Goal: Information Seeking & Learning: Understand process/instructions

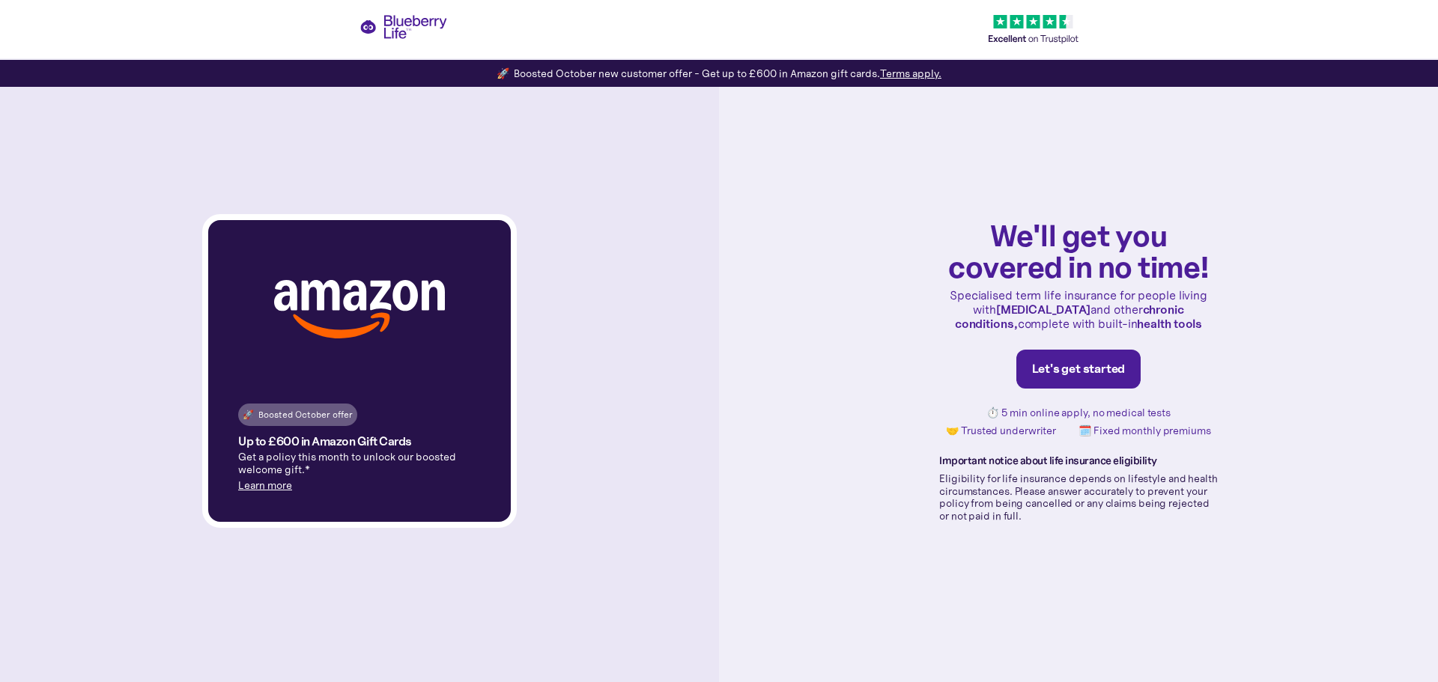
click at [264, 483] on link "Learn more" at bounding box center [265, 485] width 54 height 13
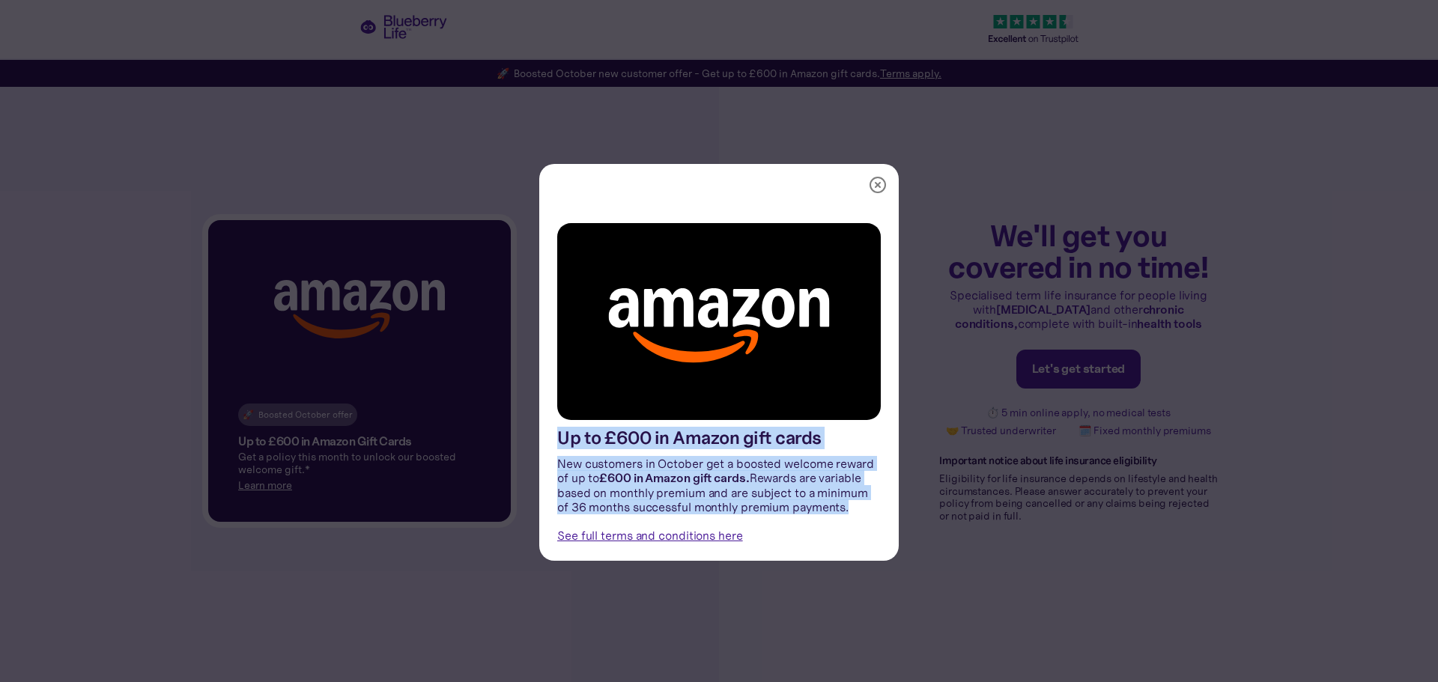
drag, startPoint x: 848, startPoint y: 503, endPoint x: 551, endPoint y: 445, distance: 303.1
click at [551, 445] on div "Up to £600 in Amazon gift cards New customers in October get a boosted welcome …" at bounding box center [719, 383] width 360 height 356
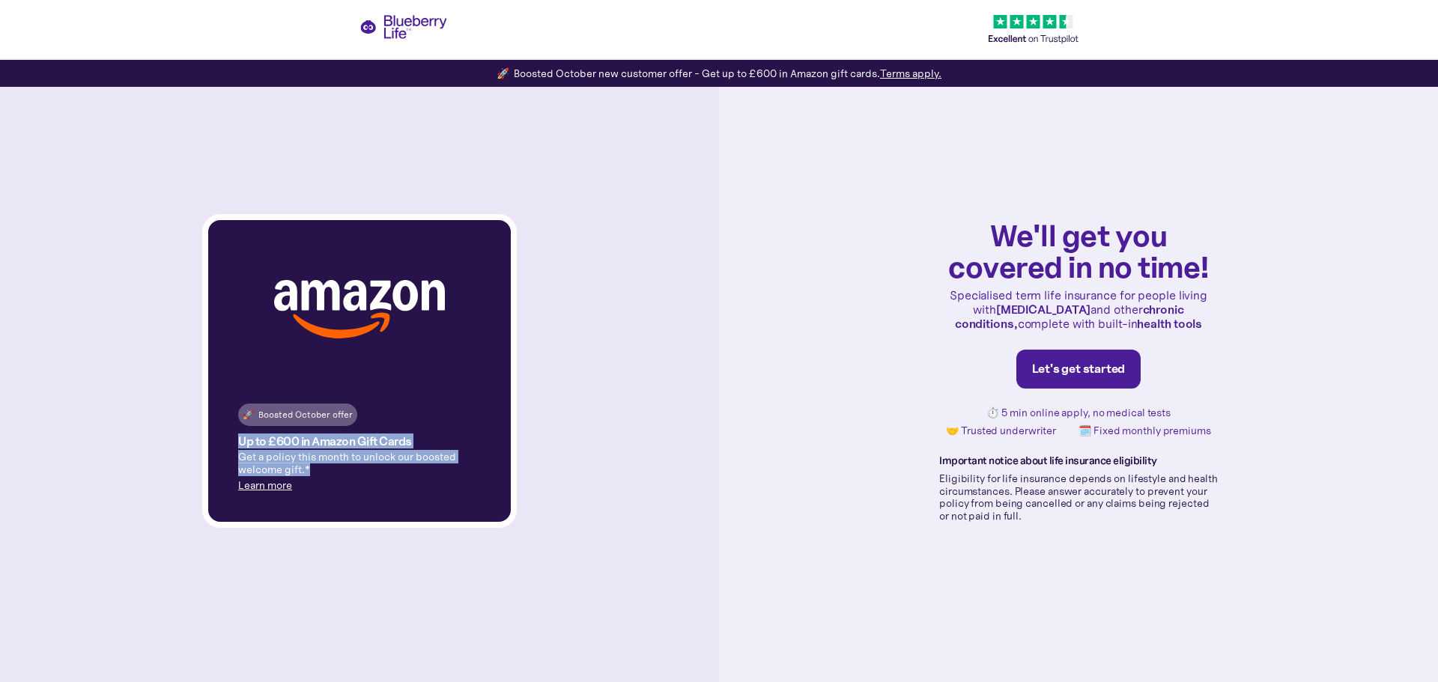
drag, startPoint x: 319, startPoint y: 473, endPoint x: 223, endPoint y: 437, distance: 102.4
click at [223, 437] on div "🚀 Boosted October offer Up to £600 in Amazon Gift Cards Get a policy this month…" at bounding box center [359, 451] width 303 height 142
copy div "Up to £600 in Amazon Gift Cards Get a policy this month to unlock our boosted w…"
click at [262, 485] on link "Learn more" at bounding box center [265, 485] width 54 height 13
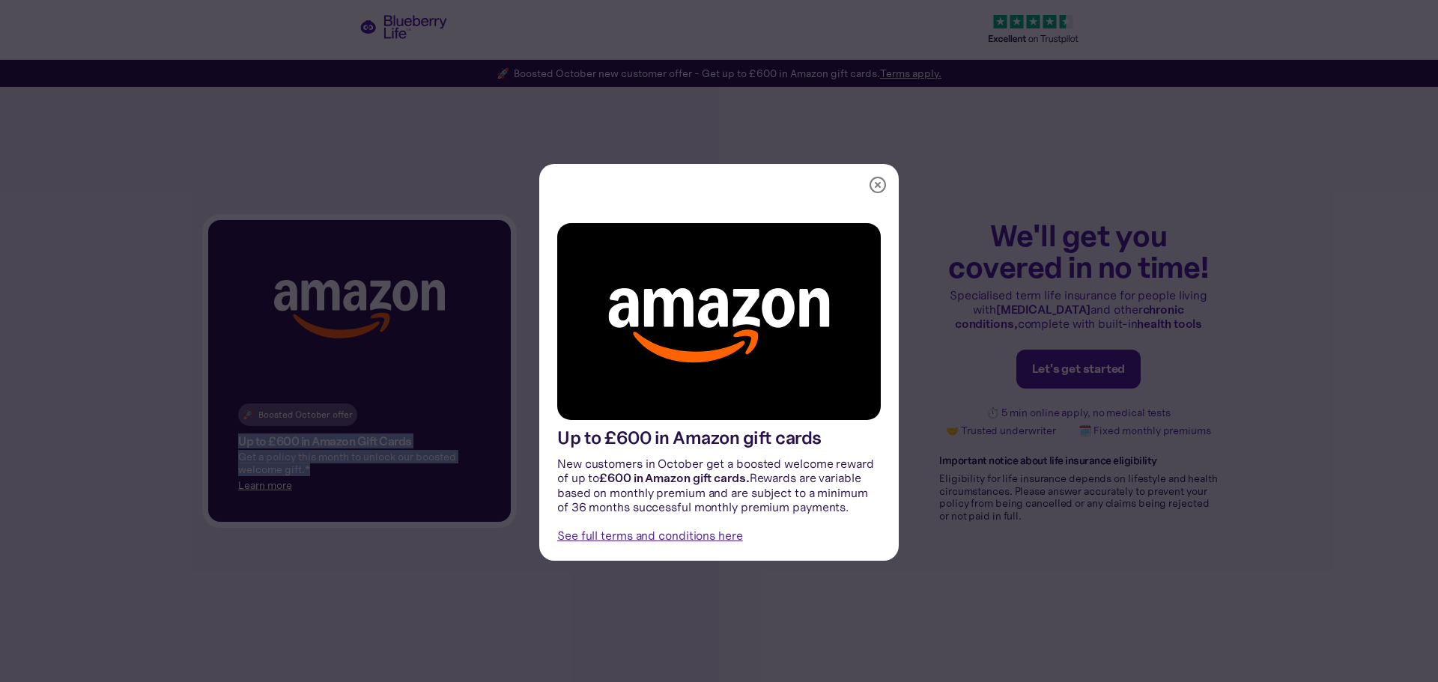
click at [610, 529] on link "See full terms and conditions here" at bounding box center [650, 535] width 186 height 15
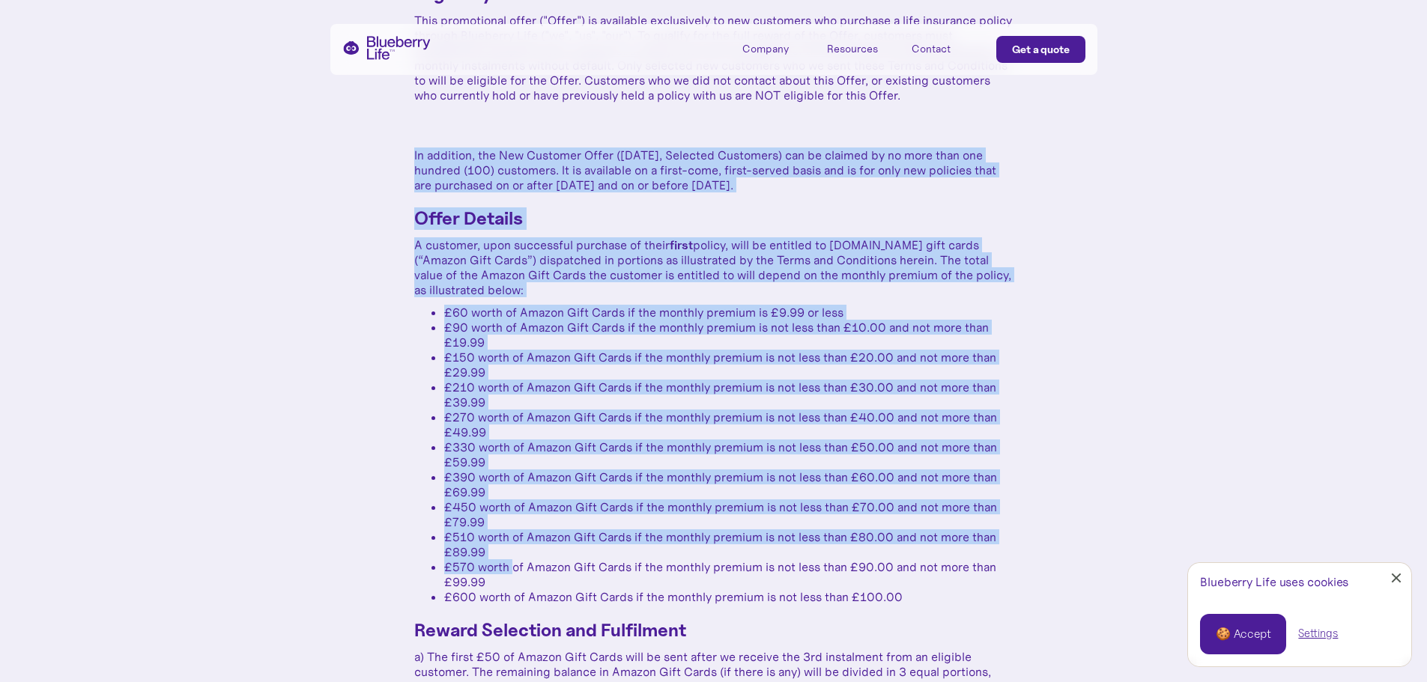
scroll to position [785, 0]
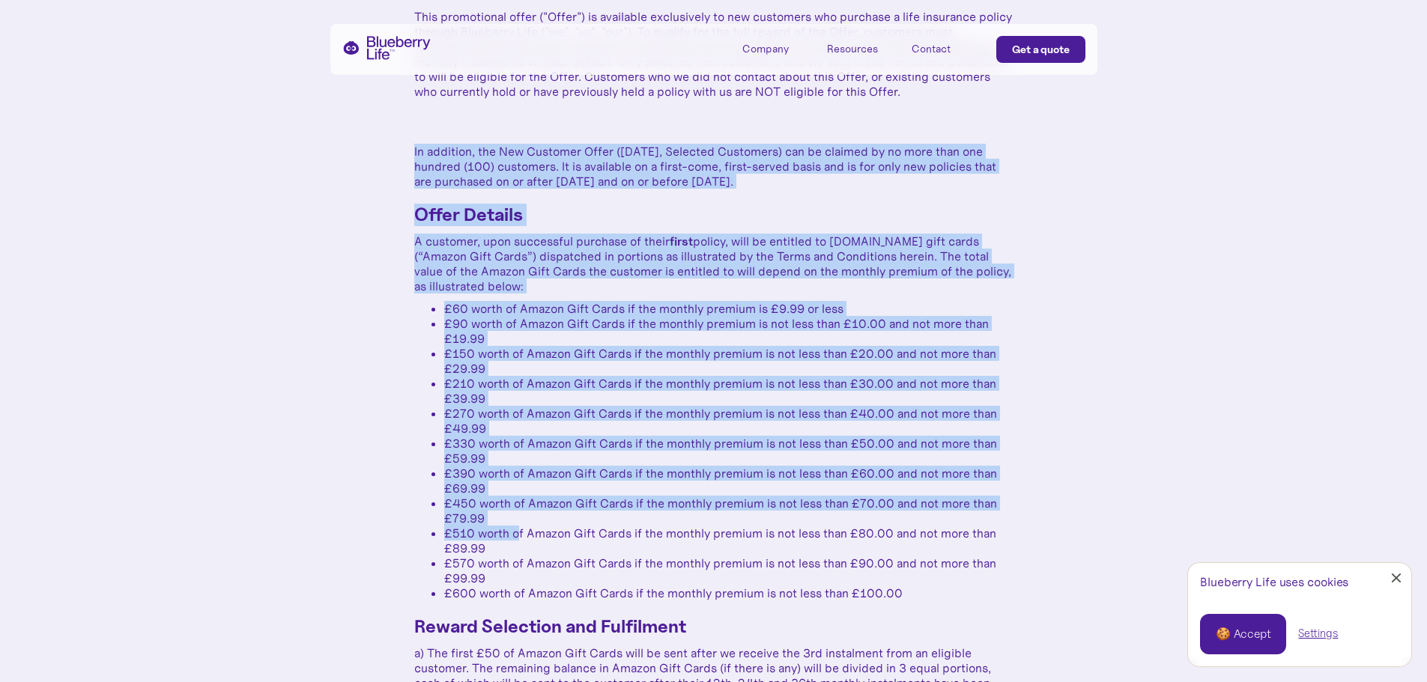
drag, startPoint x: 413, startPoint y: 339, endPoint x: 517, endPoint y: 527, distance: 215.6
click at [517, 527] on div "Terms and Conditions – Promotional Offer Eligibility This promotional offer ("O…" at bounding box center [713, 512] width 1427 height 1360
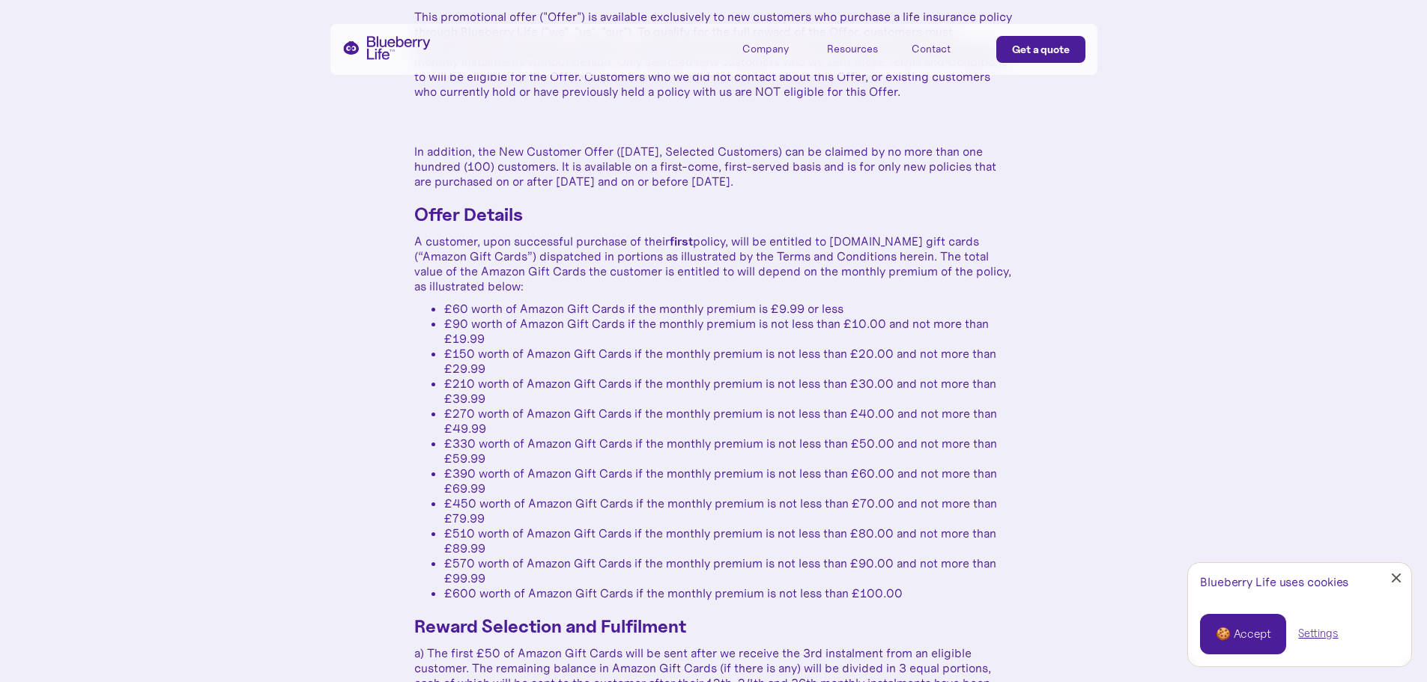
click at [548, 546] on li "£510 worth of Amazon Gift Cards if the monthly premium is not less than £80.00 …" at bounding box center [728, 541] width 569 height 30
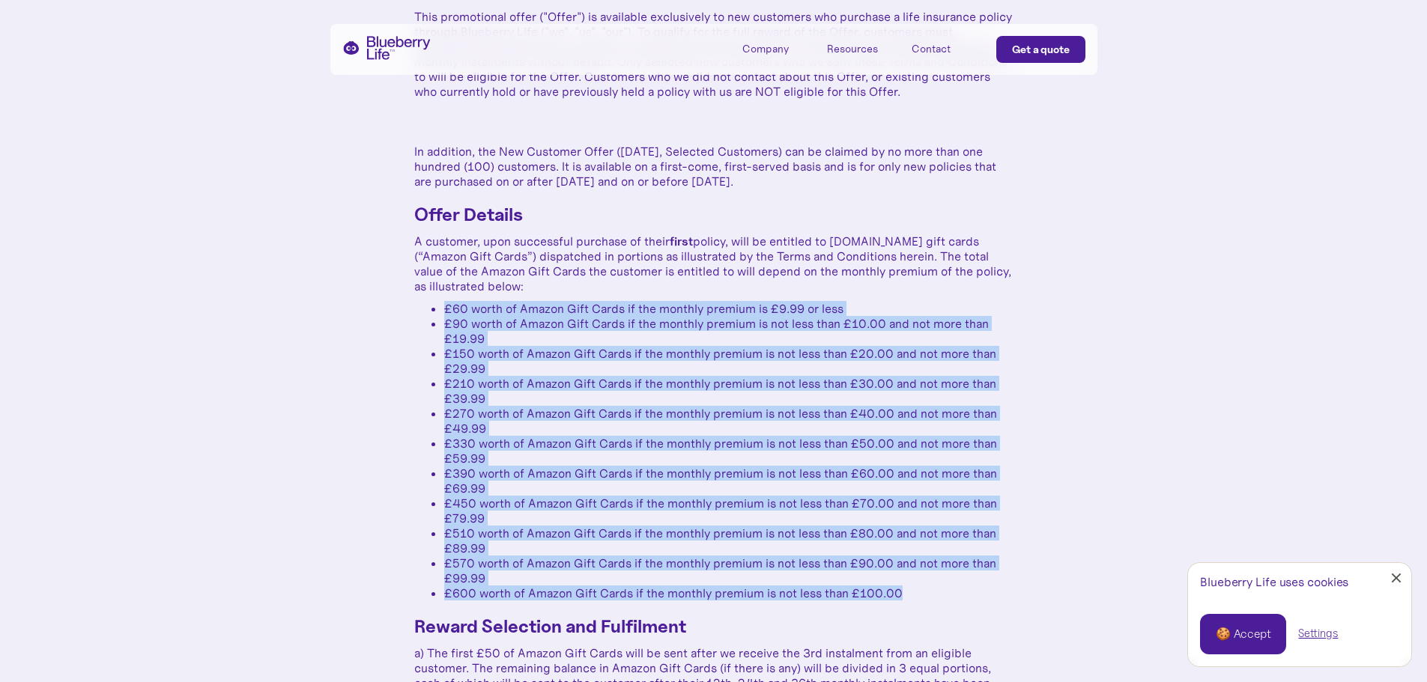
drag, startPoint x: 777, startPoint y: 553, endPoint x: 442, endPoint y: 303, distance: 418.0
click at [442, 303] on ul "£60 worth of Amazon Gift Cards if the monthly premium is £9.99 or less £90 wort…" at bounding box center [713, 451] width 599 height 300
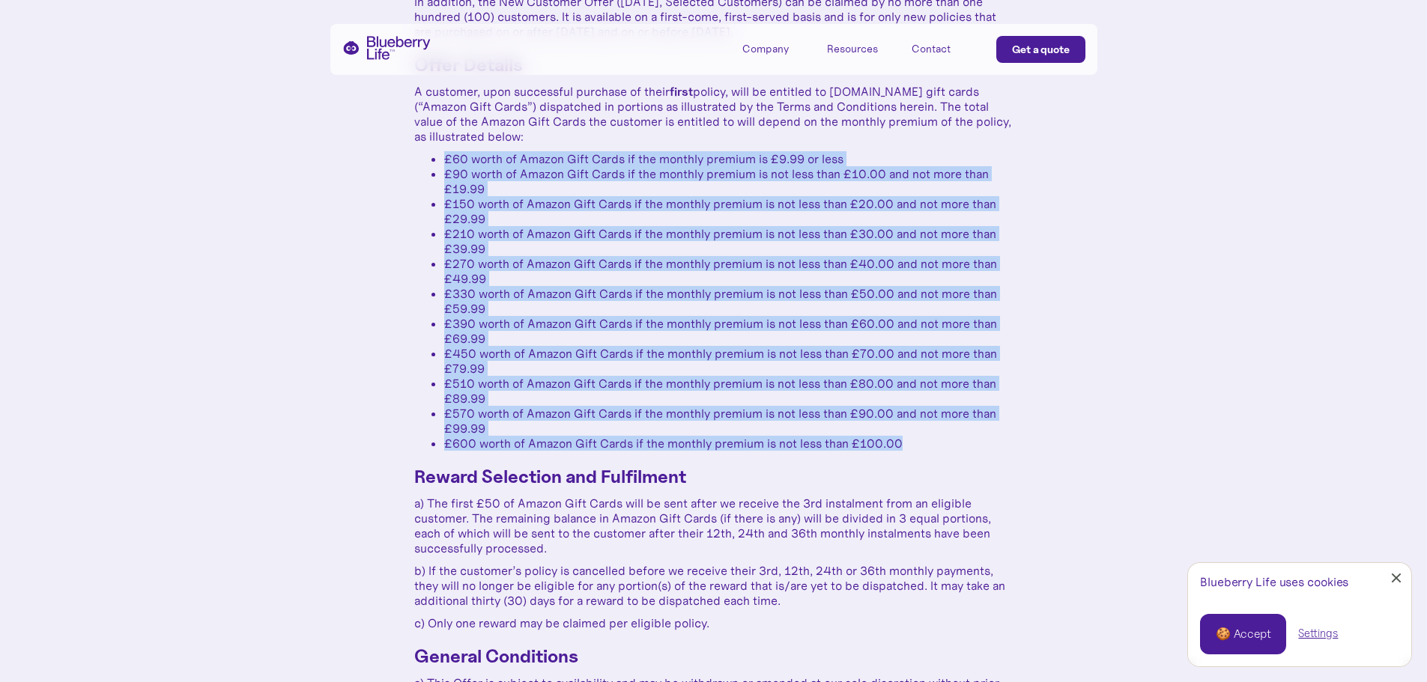
click at [458, 146] on div "Terms and Conditions – Promotional Offer Eligibility This promotional offer ("O…" at bounding box center [713, 362] width 599 height 1181
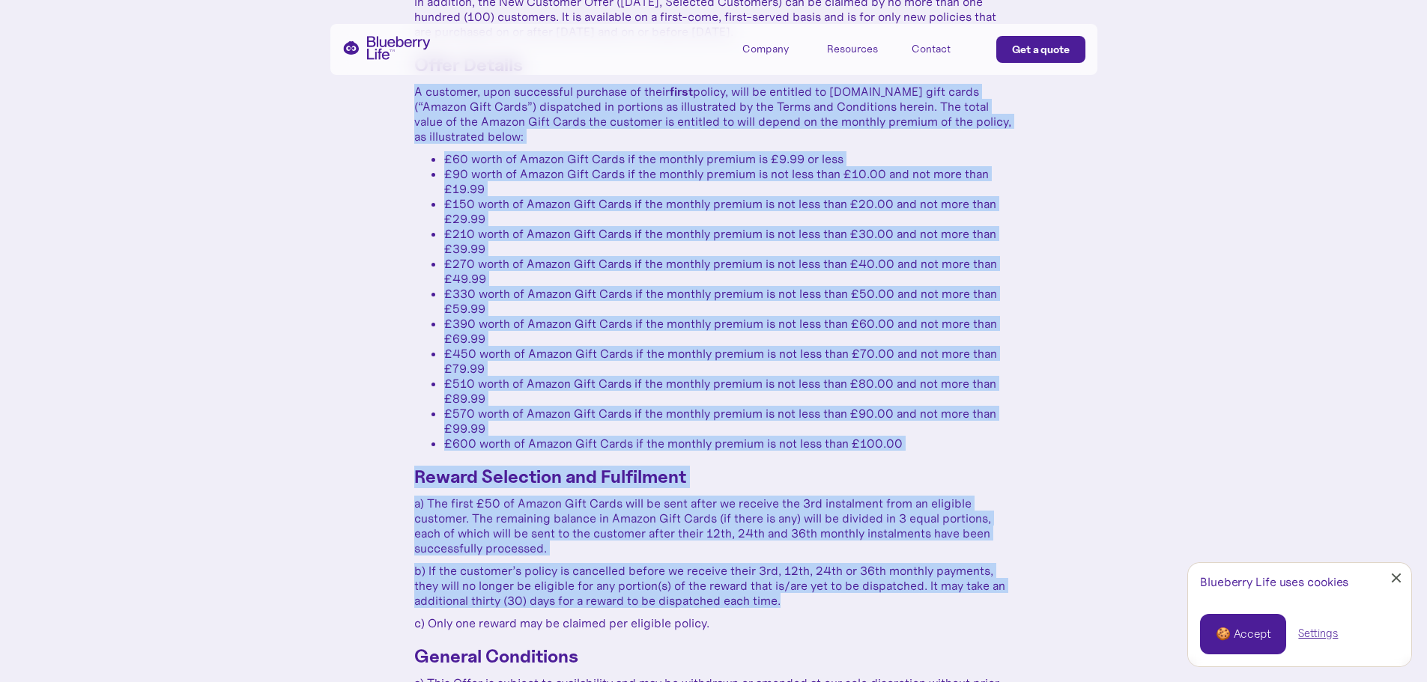
drag, startPoint x: 417, startPoint y: 88, endPoint x: 817, endPoint y: 604, distance: 652.4
click at [817, 604] on div "Terms and Conditions – Promotional Offer Eligibility This promotional offer ("O…" at bounding box center [713, 362] width 599 height 1181
copy div "L ipsumdol, sita consectetu adipisci el seddo eiusm tempor, inci ut laboreet do…"
